Goal: Task Accomplishment & Management: Complete application form

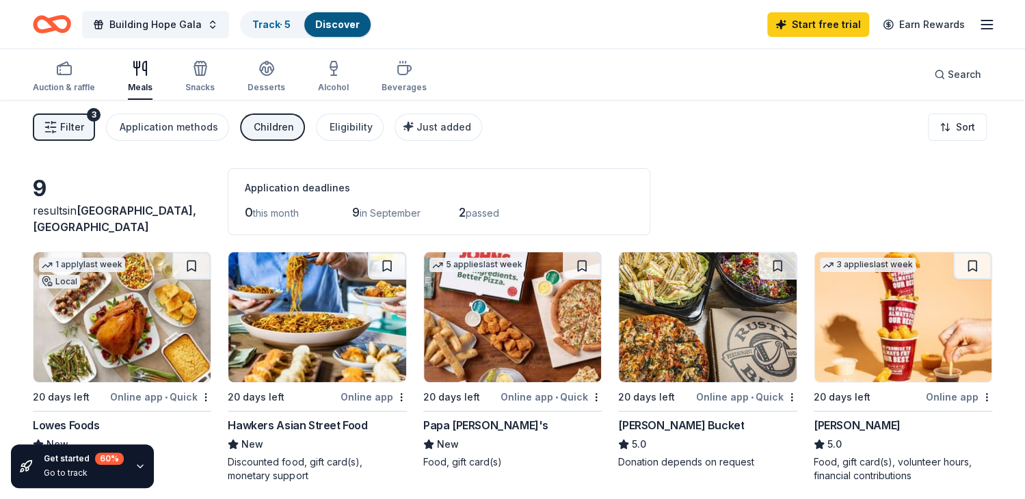
click at [995, 28] on div "Building Hope Gala Track · 5 Discover Start free trial Earn Rewards" at bounding box center [512, 24] width 1025 height 49
click at [990, 26] on icon "button" at bounding box center [987, 24] width 16 height 16
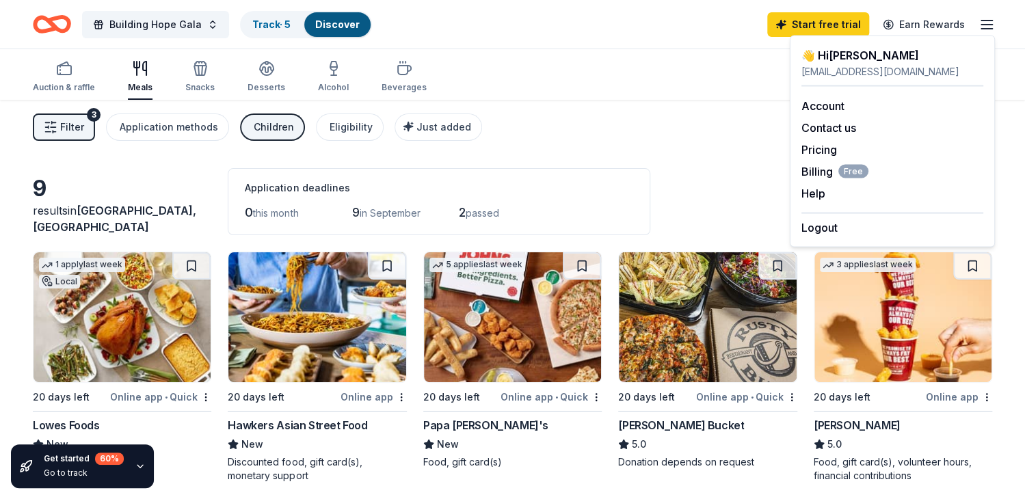
click at [473, 25] on div "Building Hope Gala Track · 5 Discover Start free trial Earn Rewards" at bounding box center [513, 24] width 960 height 32
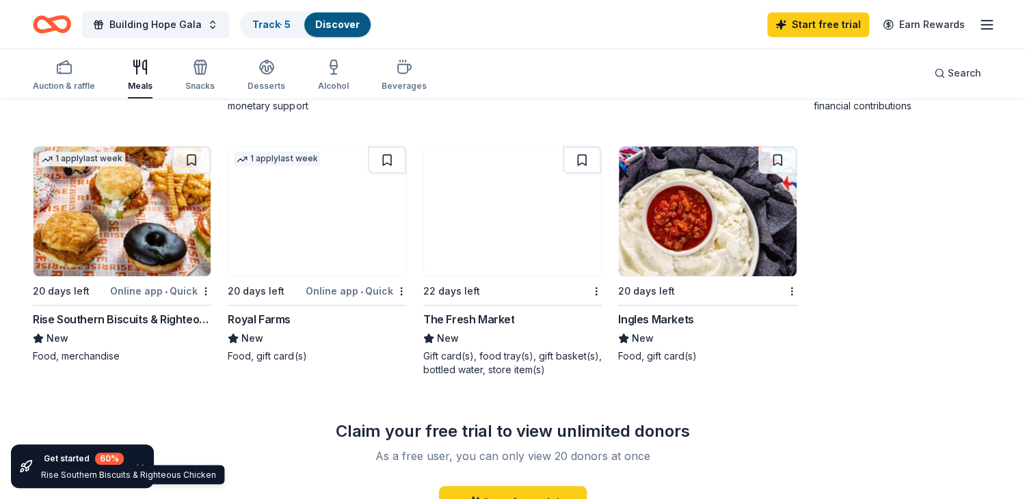
scroll to position [166, 0]
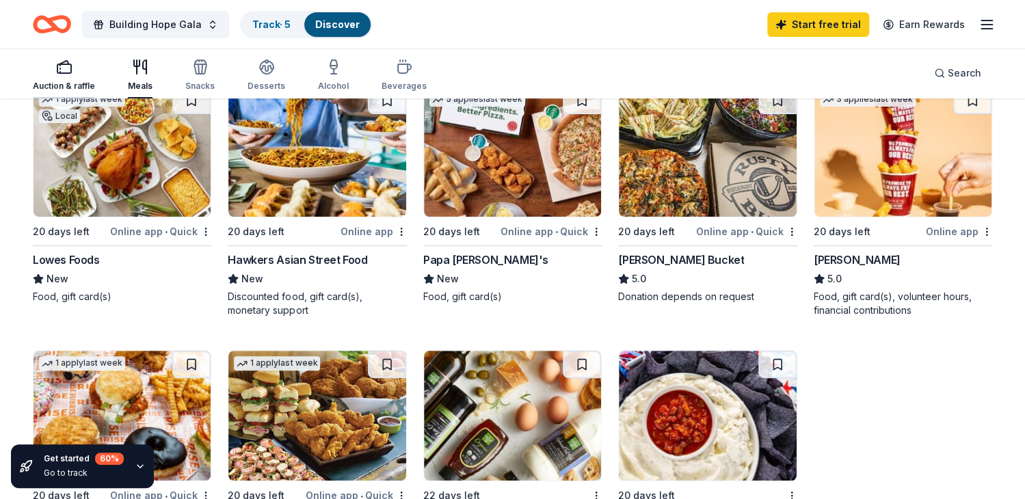
click at [77, 64] on div "button" at bounding box center [64, 67] width 62 height 16
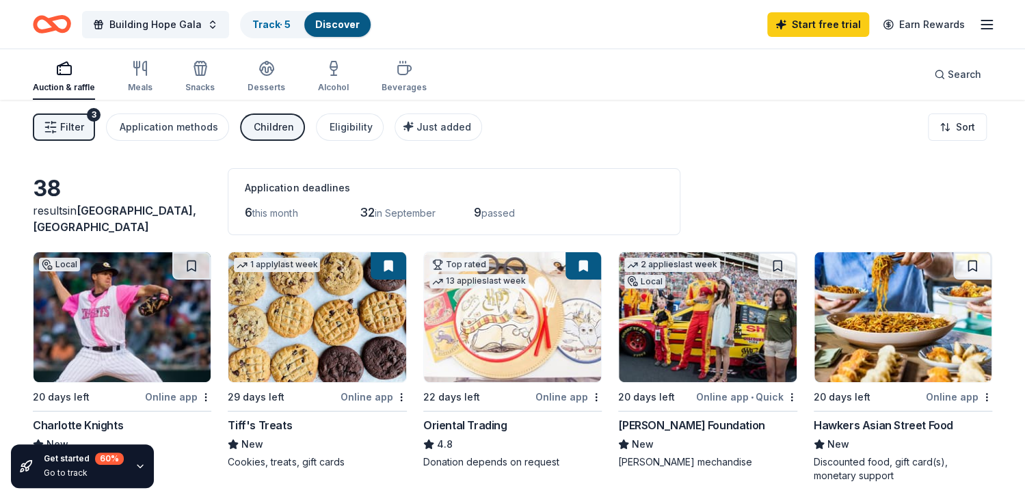
scroll to position [137, 0]
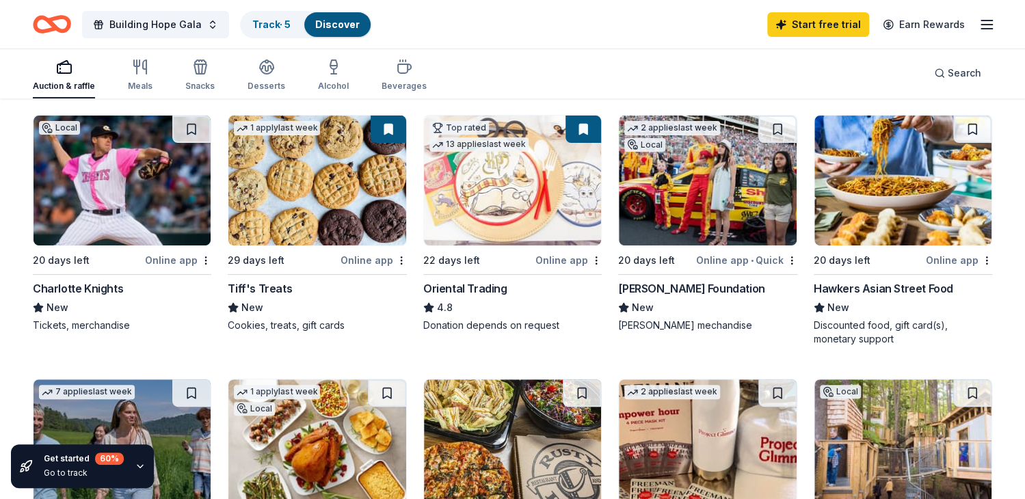
click at [662, 286] on div "[PERSON_NAME] Foundation" at bounding box center [691, 288] width 146 height 16
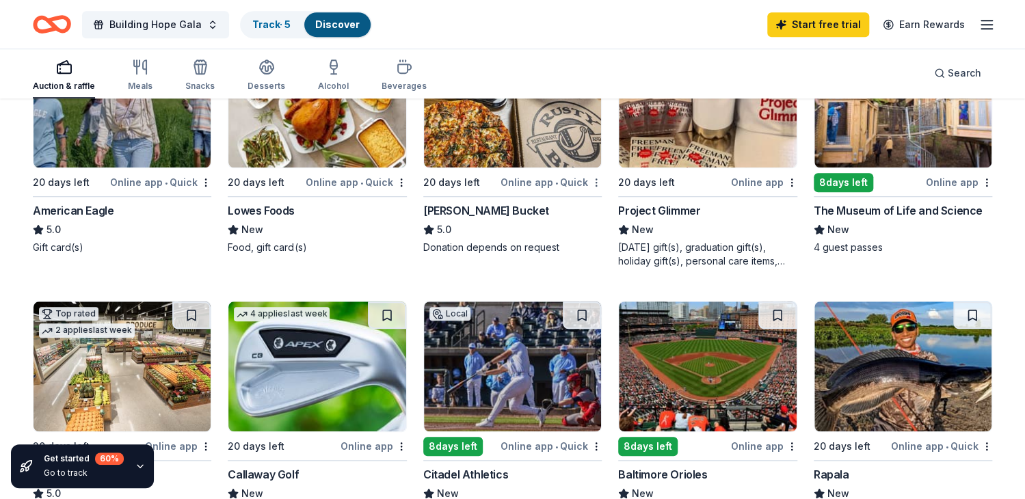
scroll to position [547, 0]
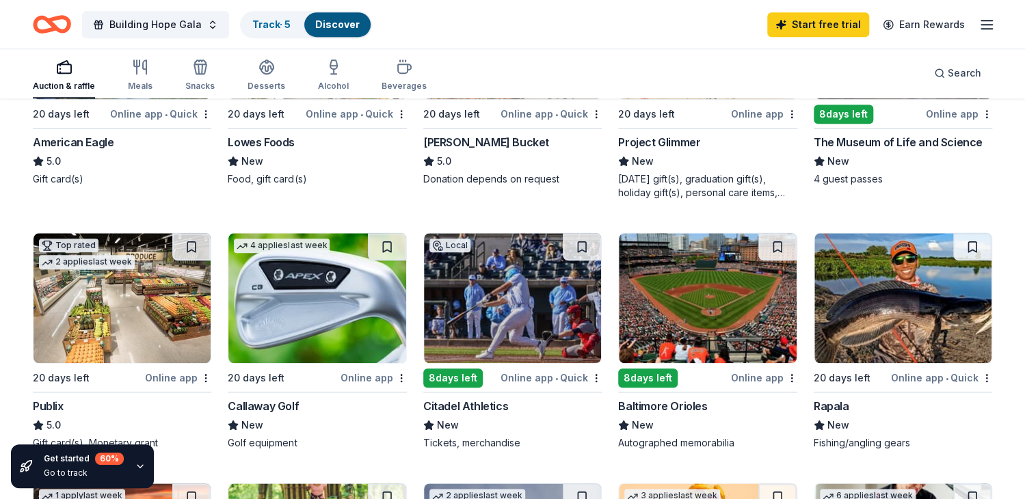
click at [347, 308] on img at bounding box center [316, 298] width 177 height 130
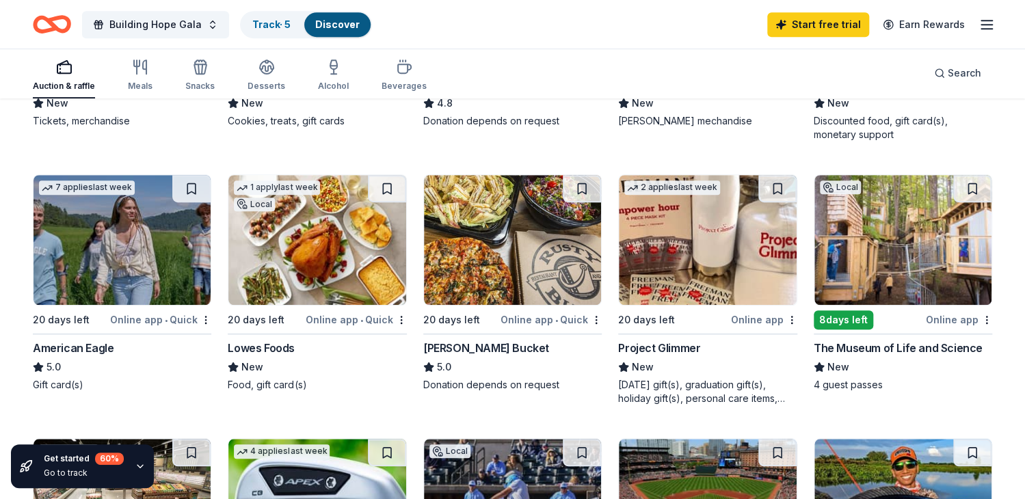
scroll to position [68, 0]
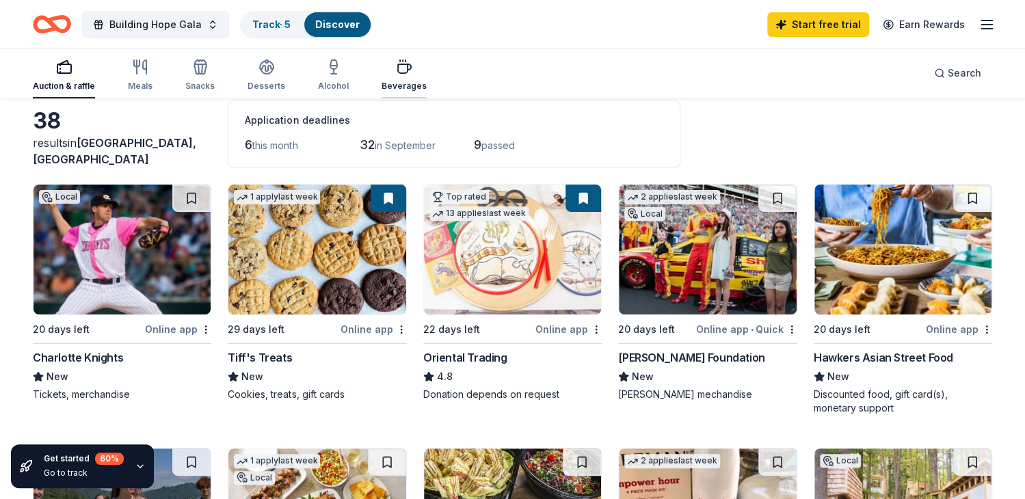
click at [411, 79] on div "Beverages" at bounding box center [404, 75] width 45 height 33
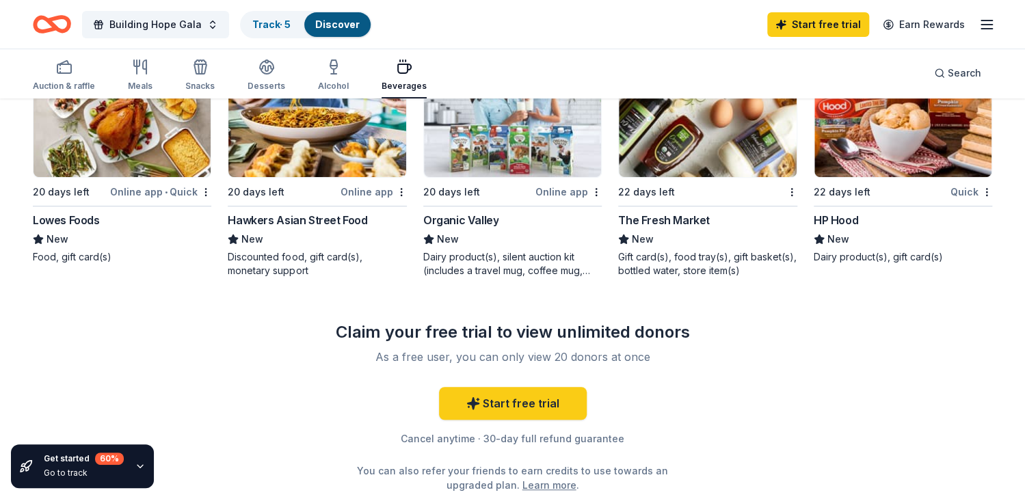
scroll to position [68, 0]
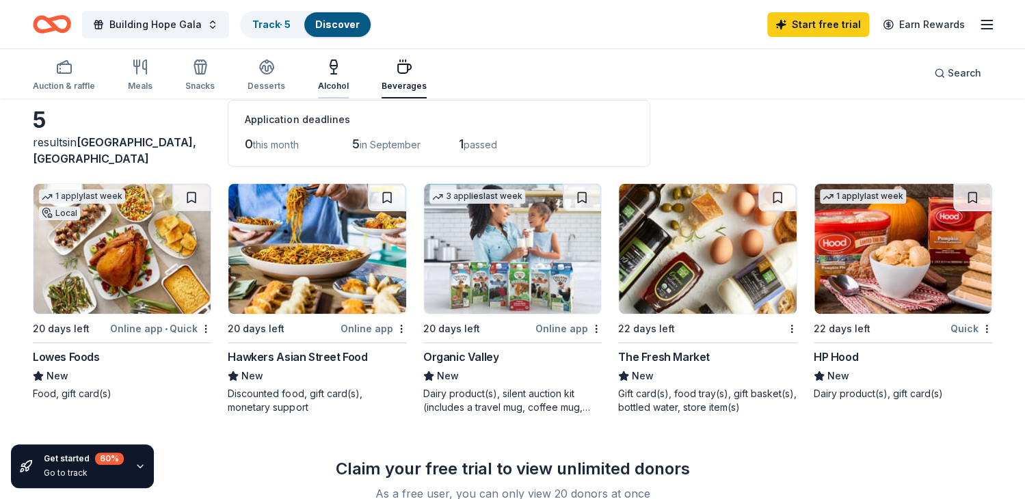
click at [331, 77] on div "Alcohol" at bounding box center [333, 75] width 31 height 33
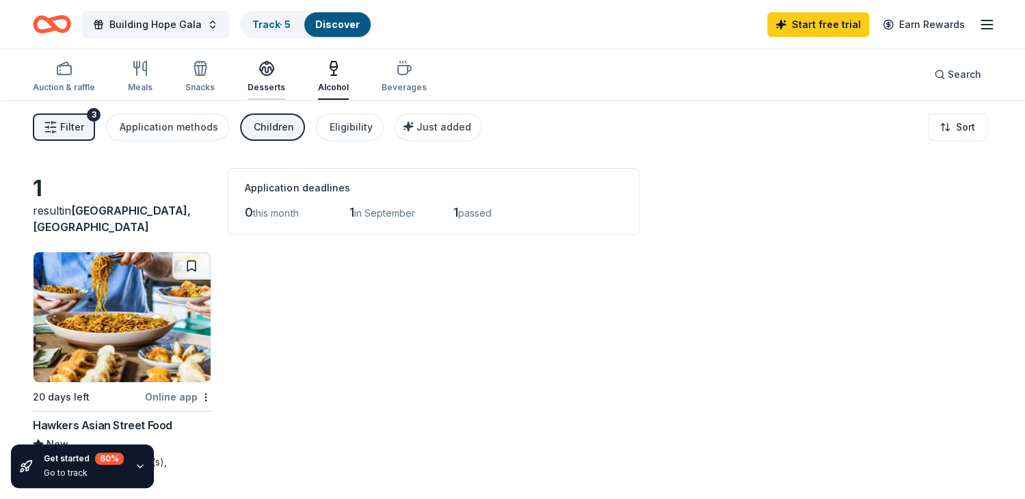
click at [263, 81] on div "Desserts" at bounding box center [267, 76] width 38 height 33
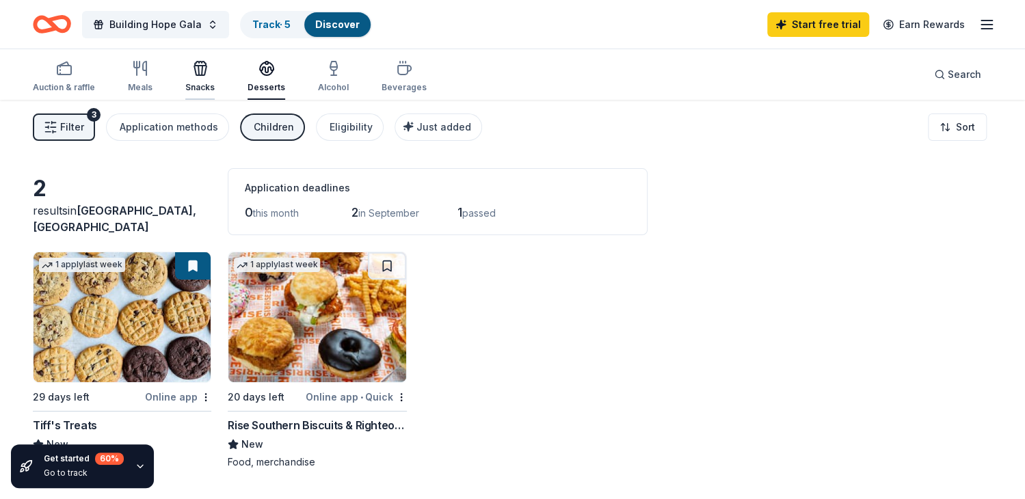
click at [205, 72] on icon "button" at bounding box center [200, 68] width 16 height 16
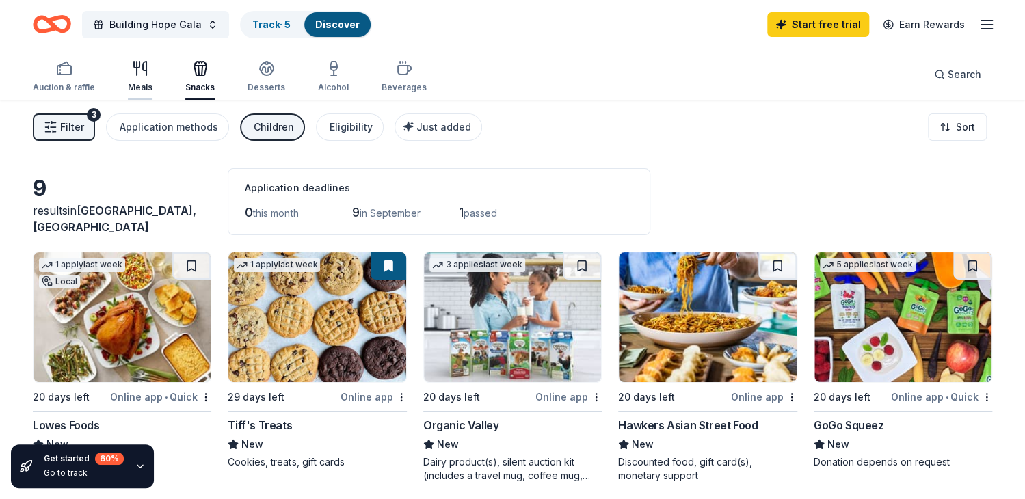
click at [137, 81] on div "Meals" at bounding box center [140, 76] width 25 height 33
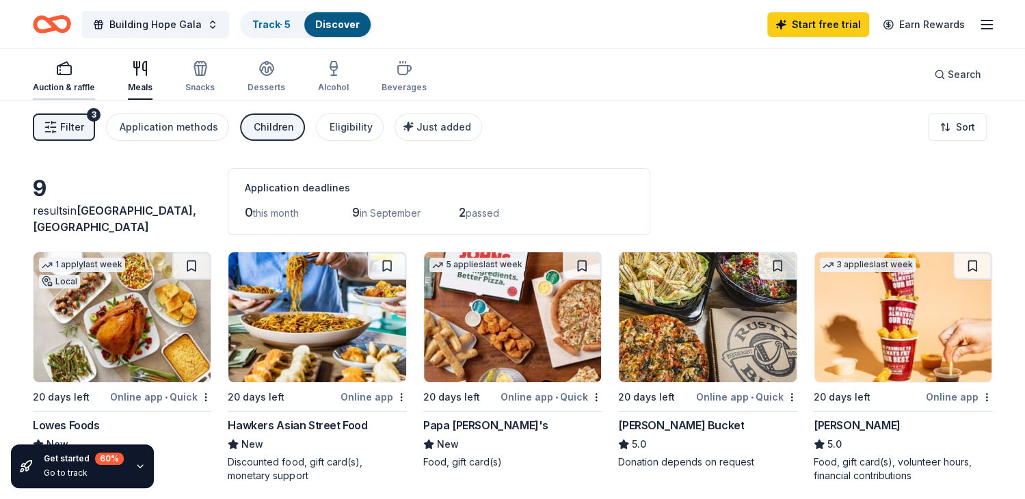
click at [66, 72] on icon "button" at bounding box center [64, 68] width 16 height 16
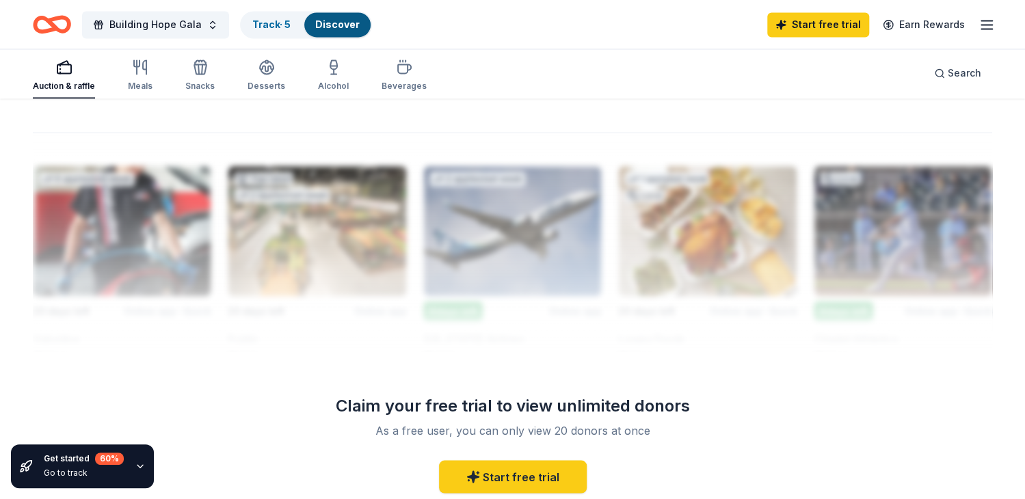
scroll to position [1231, 0]
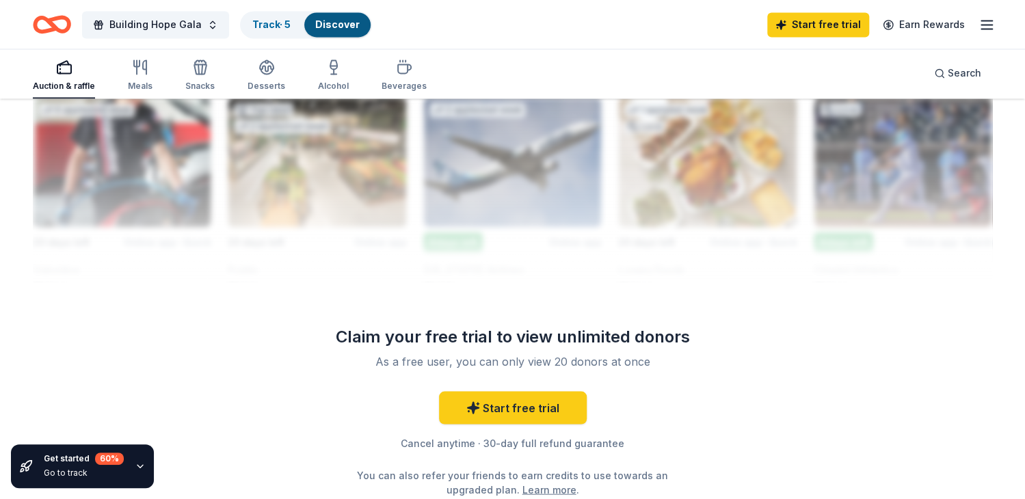
click at [536, 385] on div "Claim your free trial to view unlimited donors As a free user, you can only vie…" at bounding box center [513, 411] width 394 height 171
click at [536, 413] on link "Start free trial" at bounding box center [513, 407] width 148 height 33
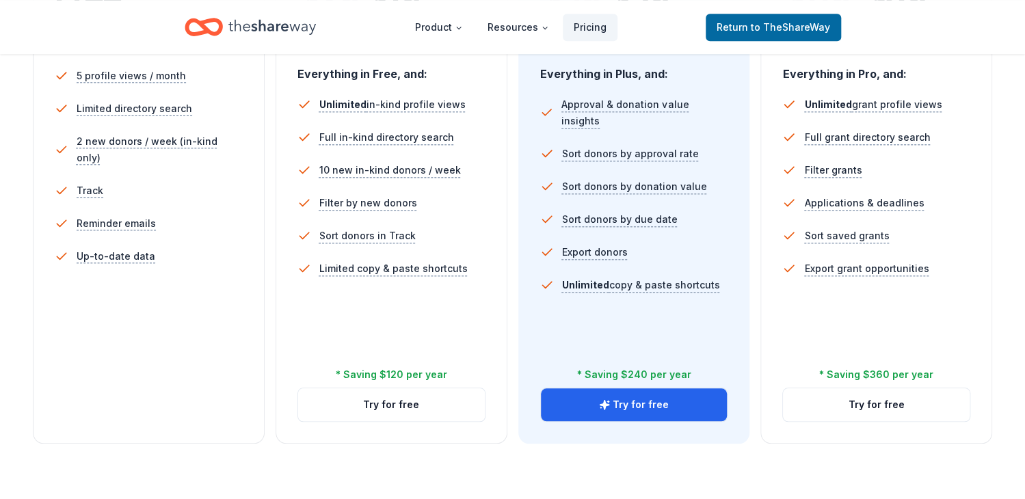
scroll to position [205, 0]
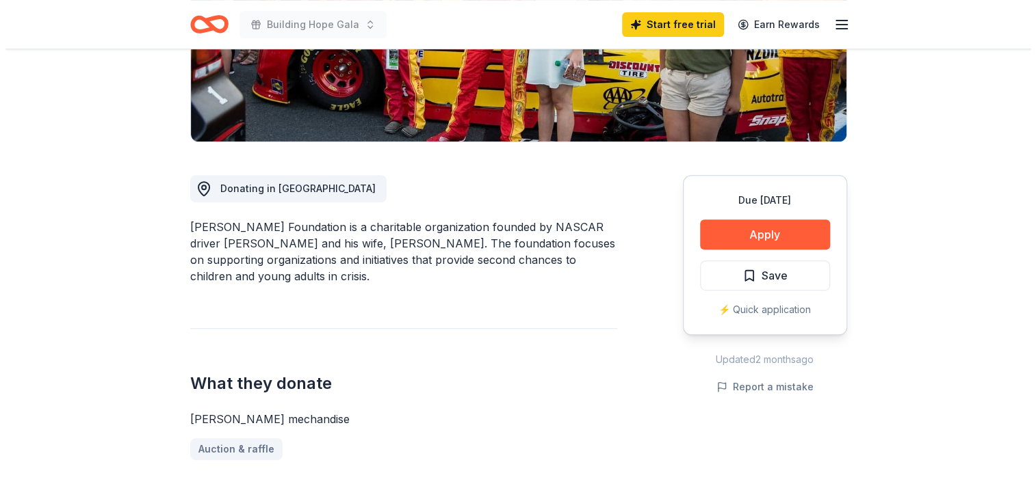
scroll to position [205, 0]
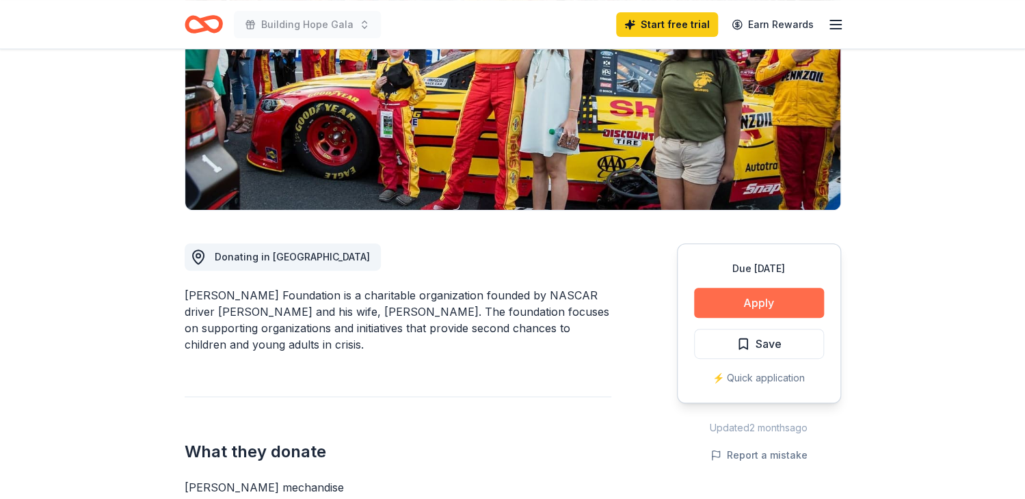
click at [760, 304] on button "Apply" at bounding box center [759, 303] width 130 height 30
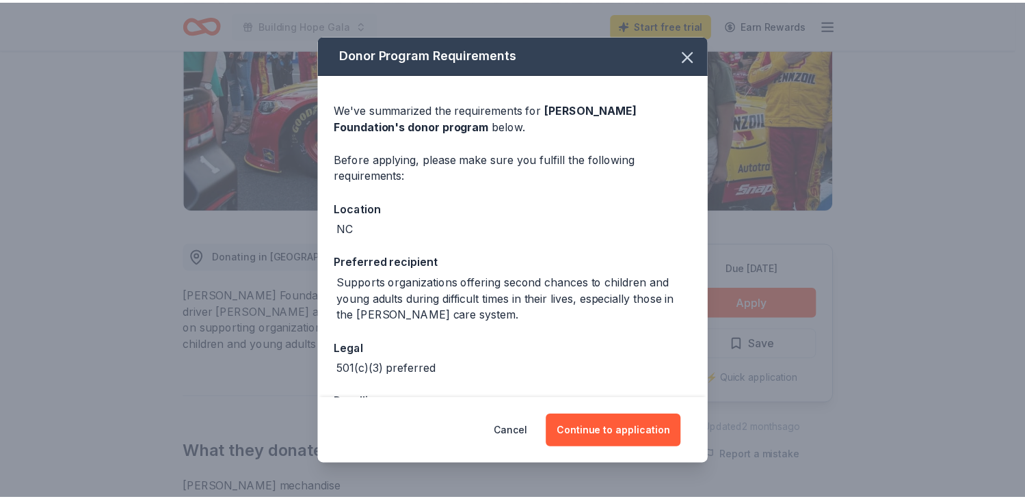
scroll to position [50, 0]
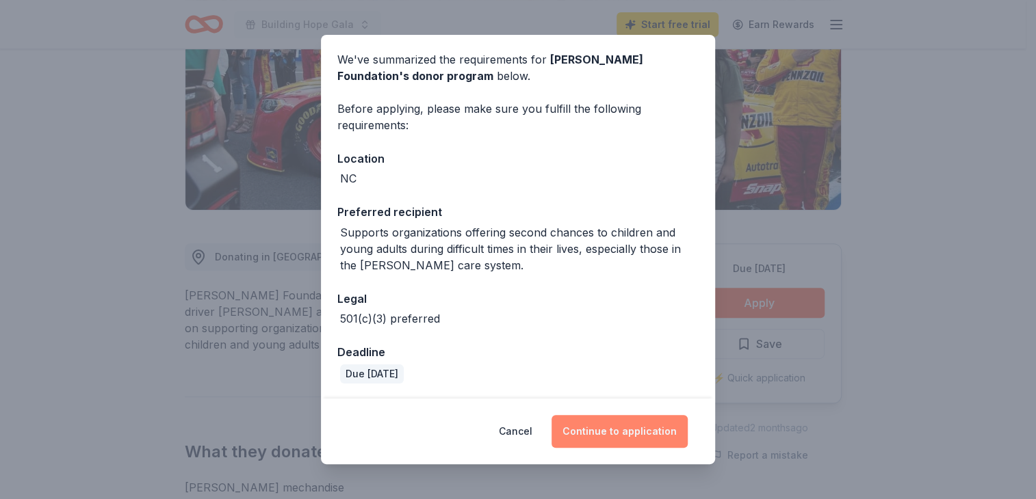
click at [672, 423] on button "Continue to application" at bounding box center [619, 431] width 136 height 33
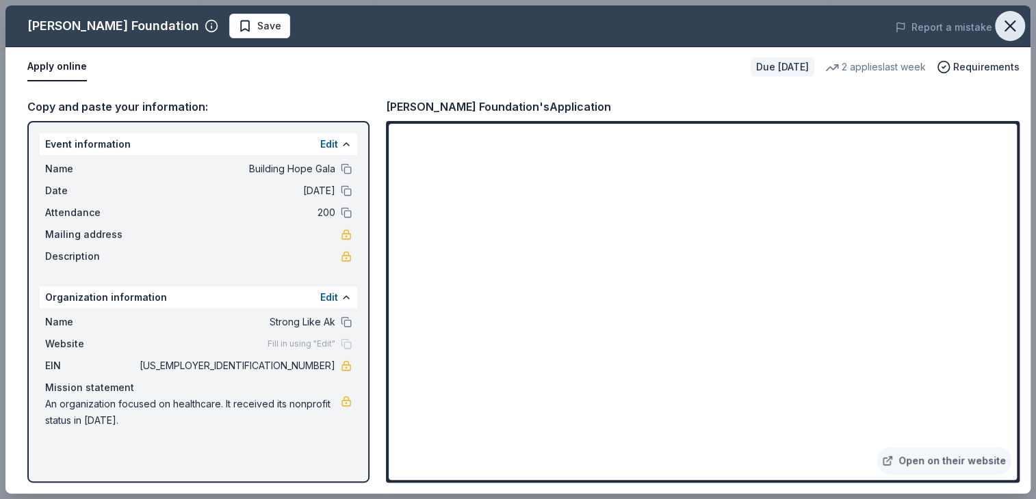
click at [1012, 23] on icon "button" at bounding box center [1010, 26] width 10 height 10
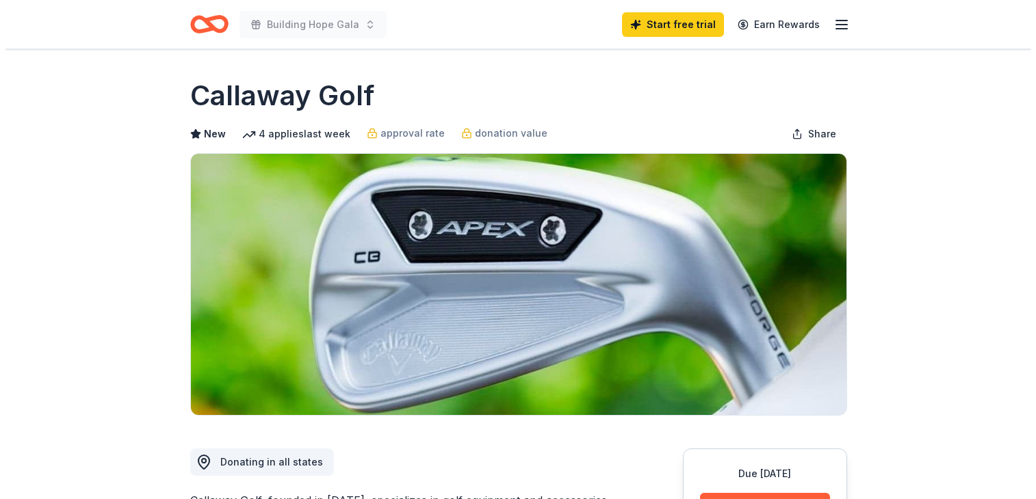
scroll to position [205, 0]
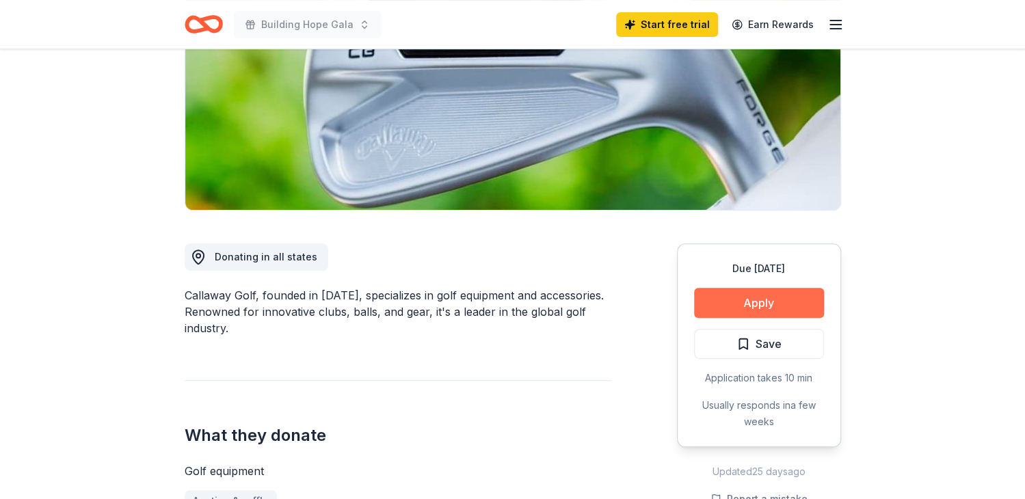
drag, startPoint x: 801, startPoint y: 283, endPoint x: 800, endPoint y: 298, distance: 15.1
click at [801, 283] on div "Due in 20 days Apply Save Application takes 10 min Usually responds in a few we…" at bounding box center [759, 346] width 164 height 204
click at [800, 298] on button "Apply" at bounding box center [759, 303] width 130 height 30
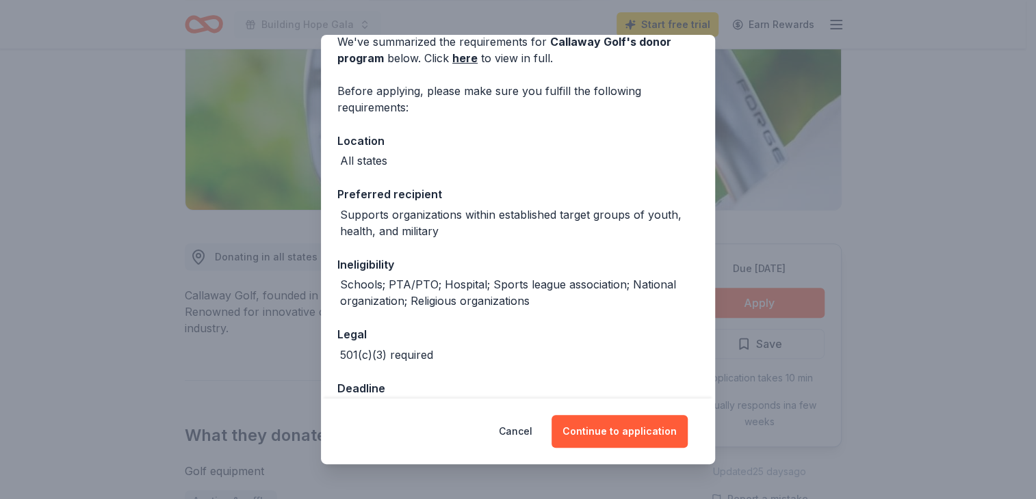
scroll to position [104, 0]
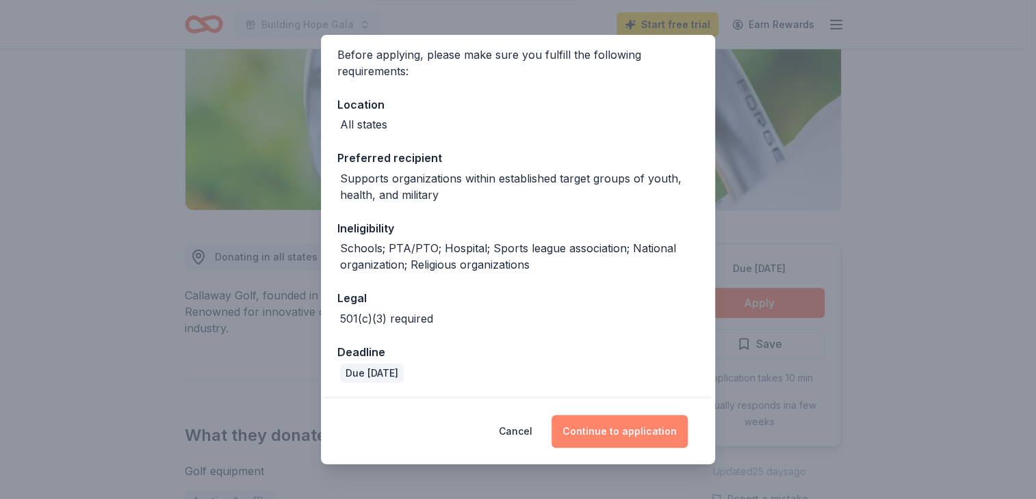
click at [598, 442] on button "Continue to application" at bounding box center [619, 431] width 136 height 33
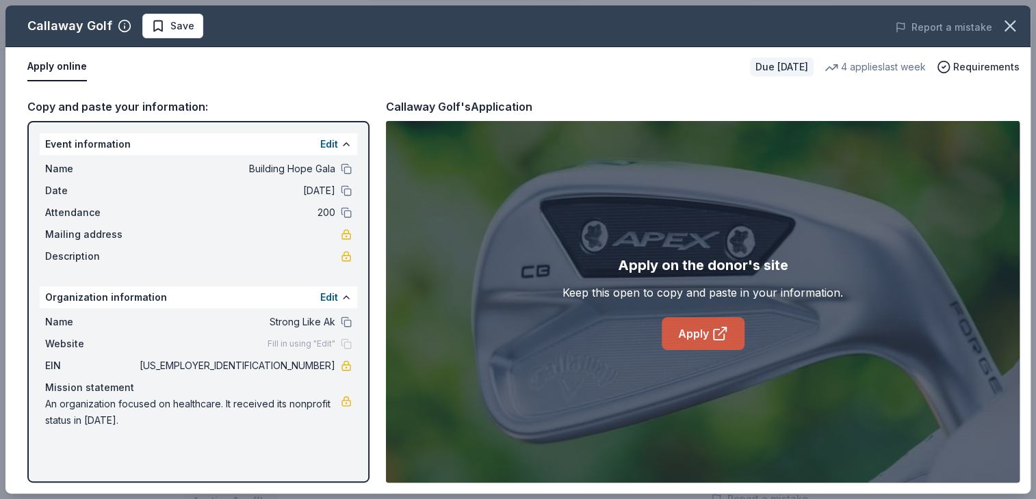
click at [725, 343] on link "Apply" at bounding box center [703, 333] width 83 height 33
